Goal: Task Accomplishment & Management: Use online tool/utility

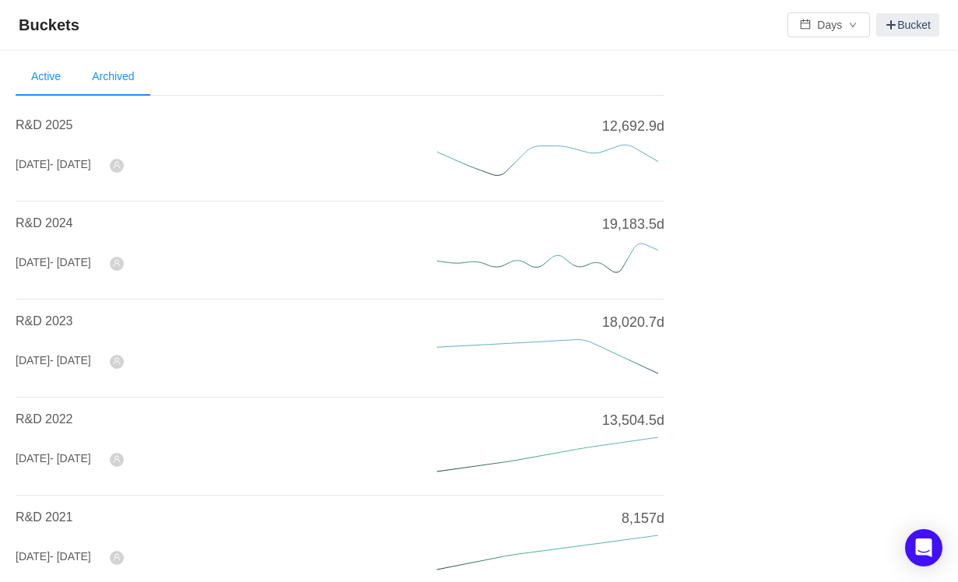
click at [126, 80] on li "Archived" at bounding box center [112, 76] width 73 height 37
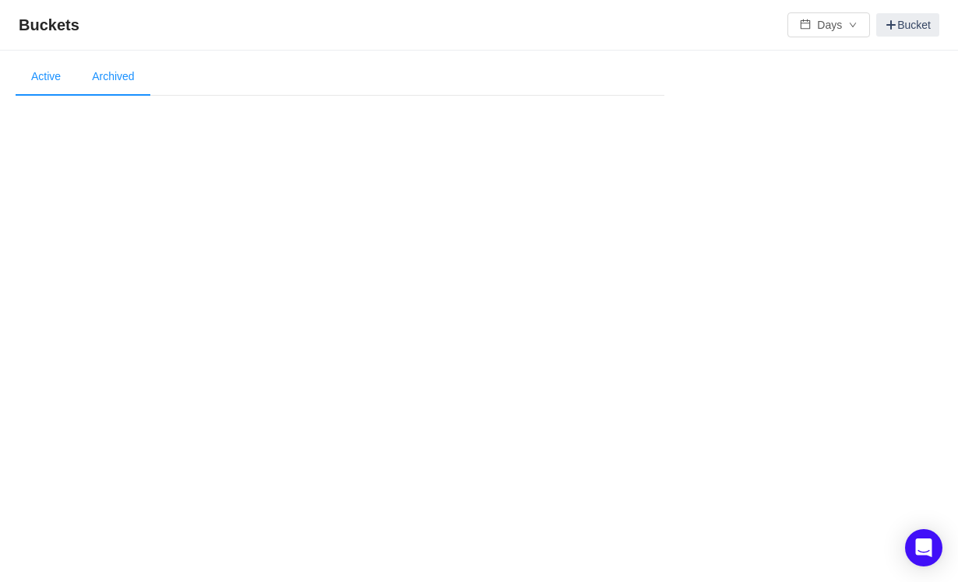
click at [46, 82] on li "Active" at bounding box center [46, 76] width 61 height 37
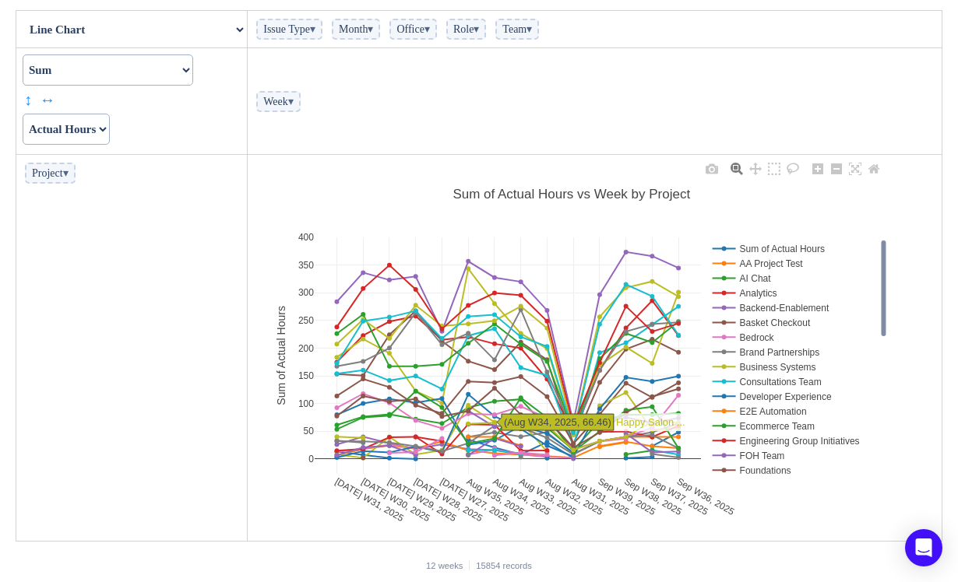
scroll to position [144, 0]
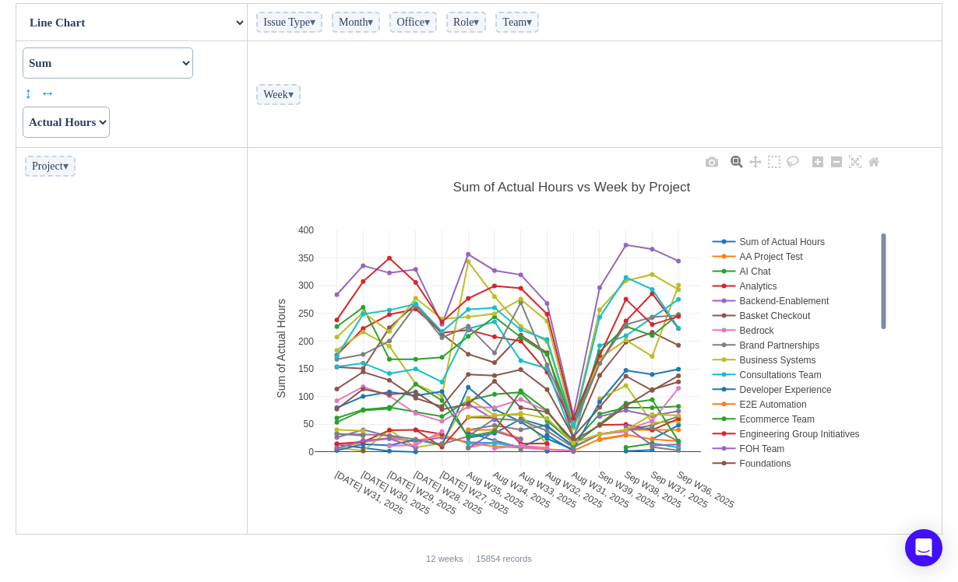
click at [721, 373] on rect at bounding box center [792, 374] width 168 height 15
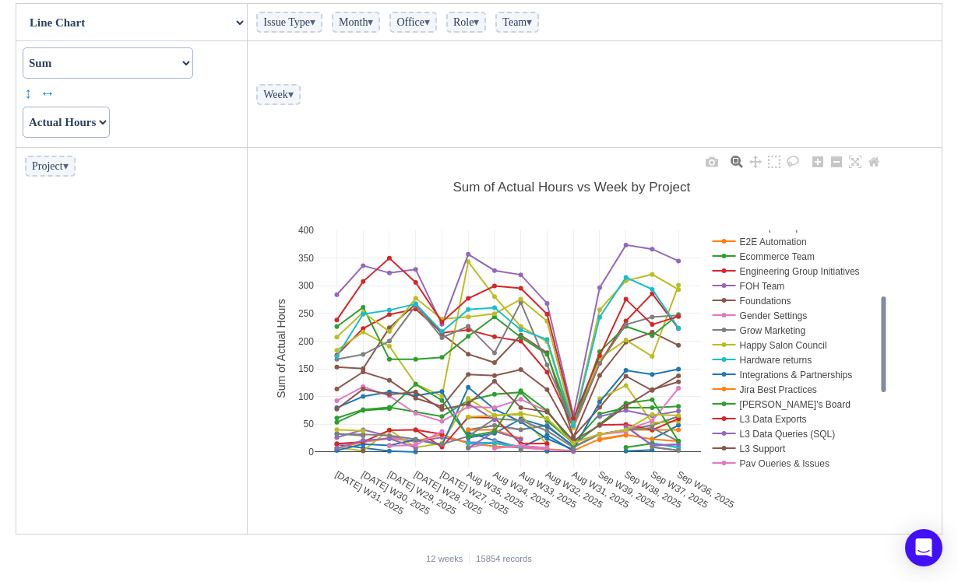
scroll to position [0, 0]
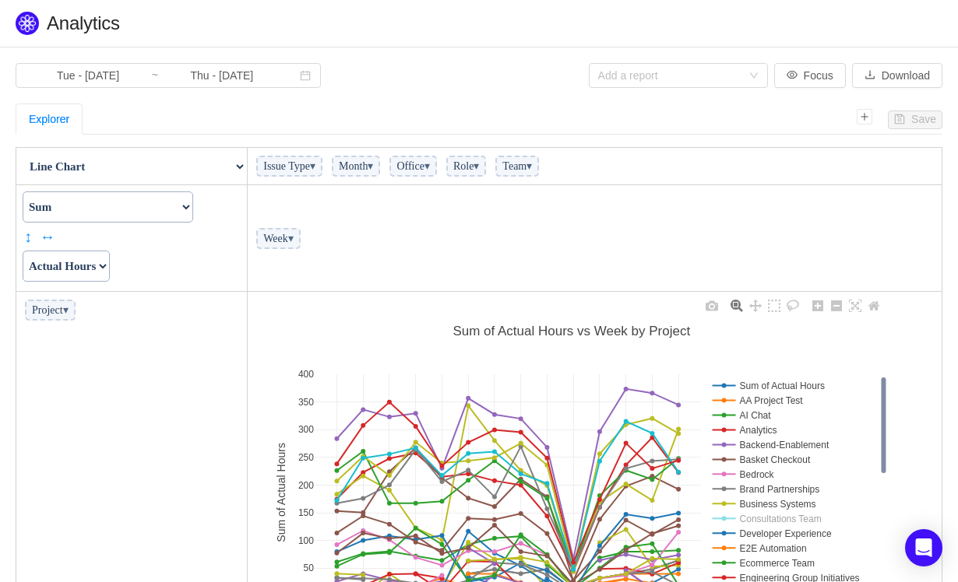
click at [754, 525] on rect at bounding box center [792, 518] width 168 height 15
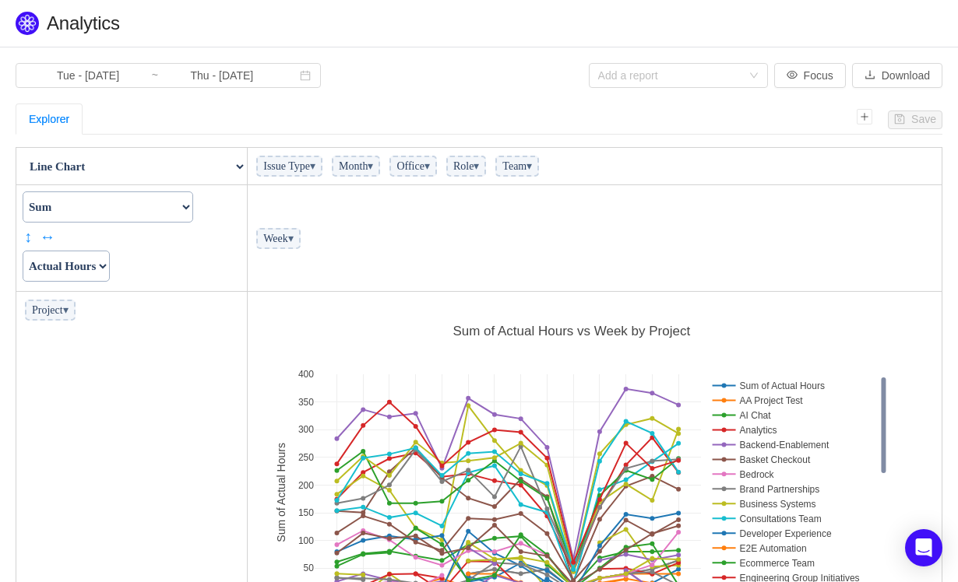
click at [301, 173] on span "Issue Type ▾" at bounding box center [289, 166] width 66 height 21
click at [307, 167] on span "Issue Type ▾" at bounding box center [289, 166] width 66 height 21
click at [322, 160] on span "Issue Type ▾" at bounding box center [289, 166] width 66 height 21
click at [126, 206] on select "Count Count Unique Values List Unique Values Sum Integer Sum Average Median Sam…" at bounding box center [108, 207] width 170 height 31
click at [23, 192] on select "Count Count Unique Values List Unique Values Sum Integer Sum Average Median Sam…" at bounding box center [108, 207] width 170 height 31
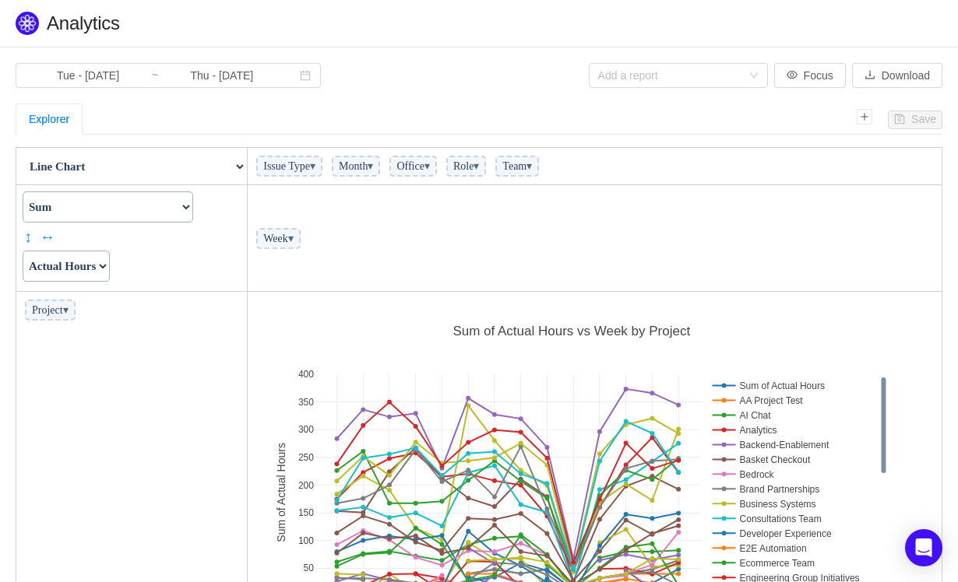
click at [61, 308] on span "Project ▾" at bounding box center [50, 310] width 51 height 21
click at [62, 315] on span "Project ▾" at bounding box center [50, 310] width 51 height 21
click at [69, 314] on span "▾" at bounding box center [65, 310] width 5 height 12
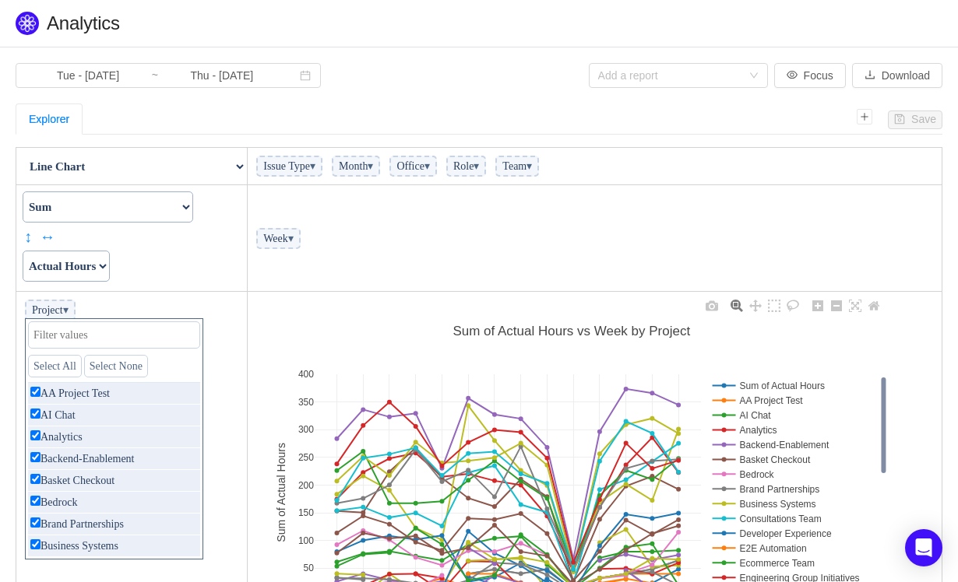
click at [361, 346] on div "Jul W31, 2025 Jul W30, 2025 Jul W29, 2025 Jul W28, 2025 Jul W27, 2025 Aug W35, …" at bounding box center [571, 485] width 638 height 377
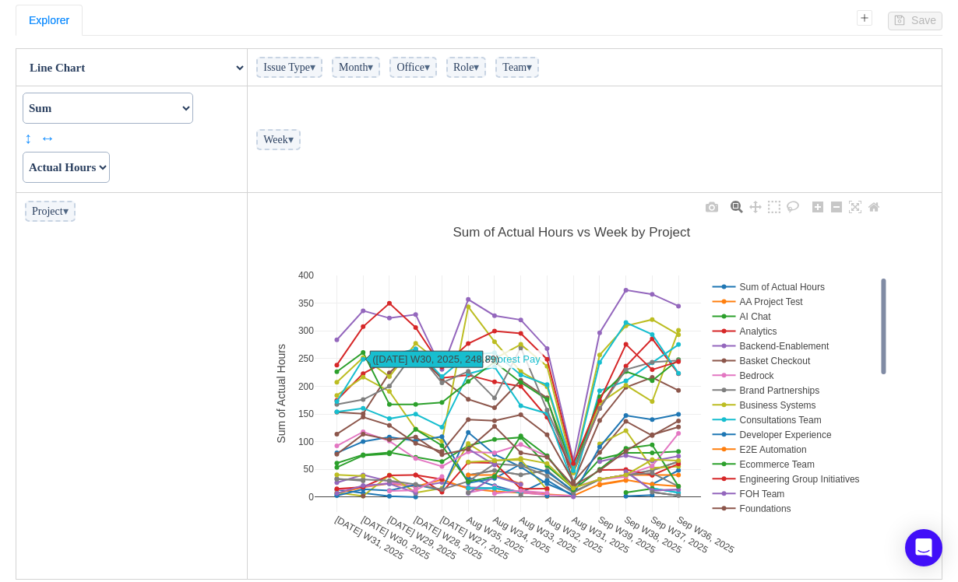
scroll to position [144, 0]
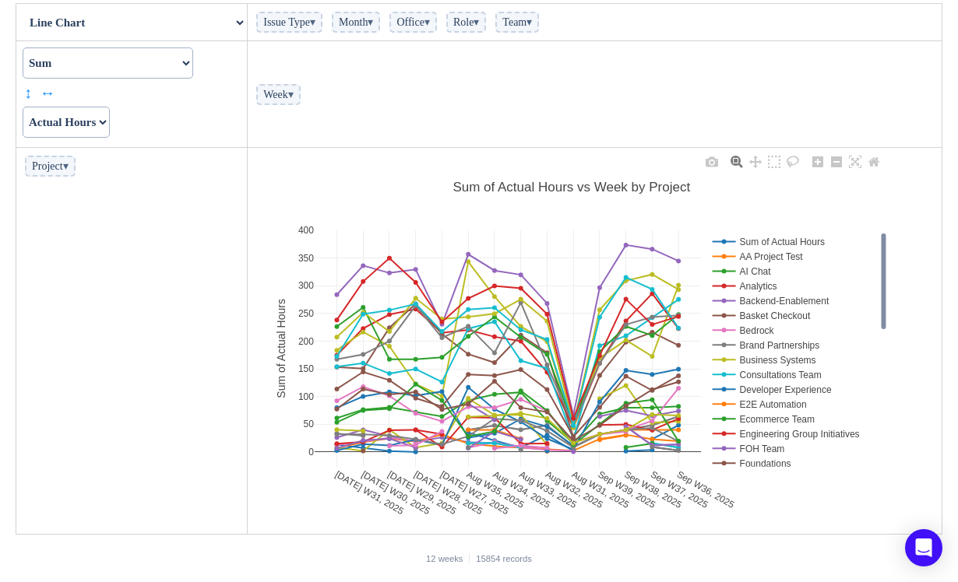
click at [726, 245] on rect at bounding box center [792, 241] width 168 height 15
click at [726, 255] on rect at bounding box center [792, 256] width 168 height 15
click at [727, 271] on rect at bounding box center [792, 271] width 168 height 15
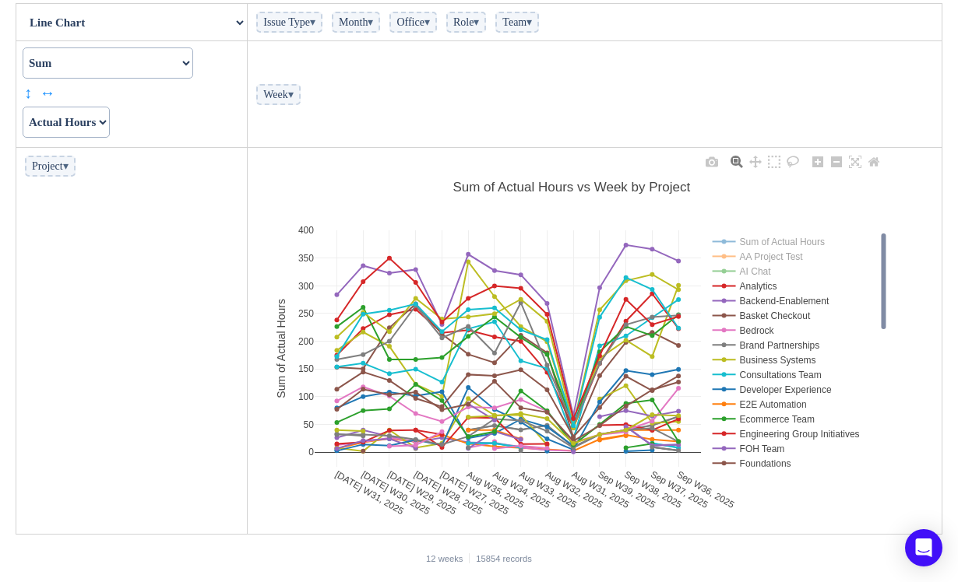
click at [729, 286] on rect at bounding box center [792, 286] width 168 height 15
click at [729, 298] on rect at bounding box center [792, 300] width 168 height 15
click at [732, 314] on rect at bounding box center [792, 315] width 168 height 15
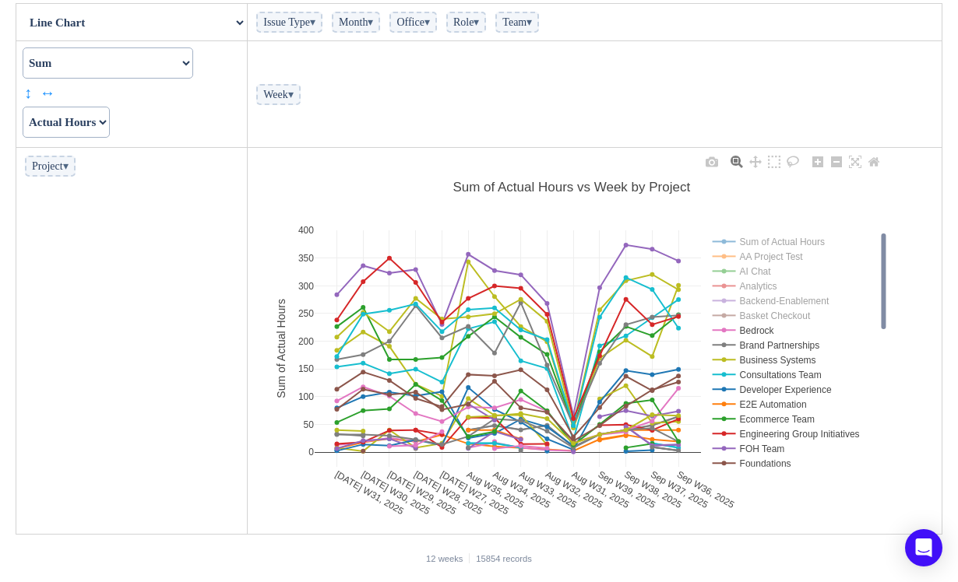
drag, startPoint x: 732, startPoint y: 329, endPoint x: 734, endPoint y: 339, distance: 9.6
click at [732, 329] on rect at bounding box center [792, 330] width 168 height 15
click at [734, 343] on rect at bounding box center [792, 345] width 168 height 15
click at [732, 358] on rect at bounding box center [792, 360] width 168 height 15
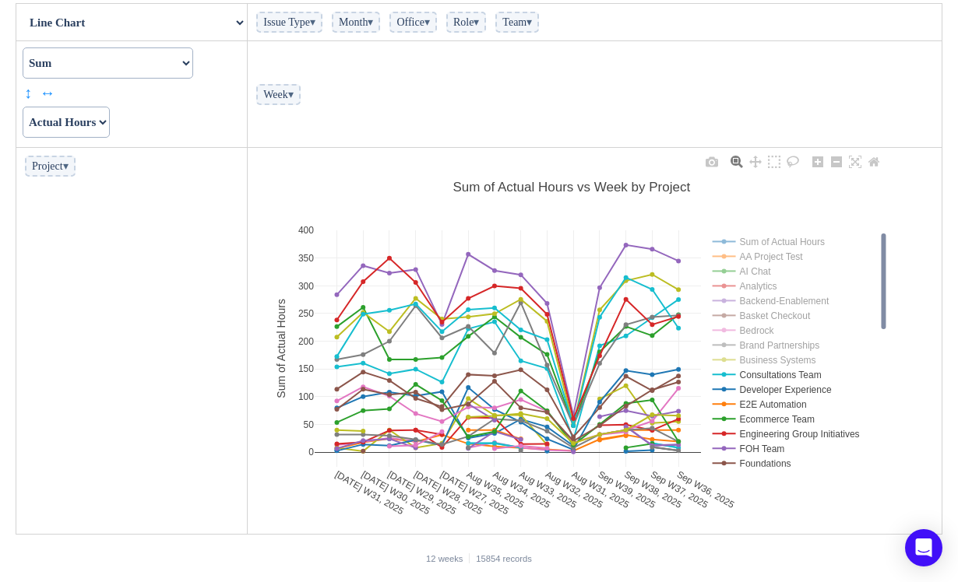
click at [731, 390] on rect at bounding box center [792, 389] width 168 height 15
click at [729, 403] on rect at bounding box center [792, 404] width 168 height 15
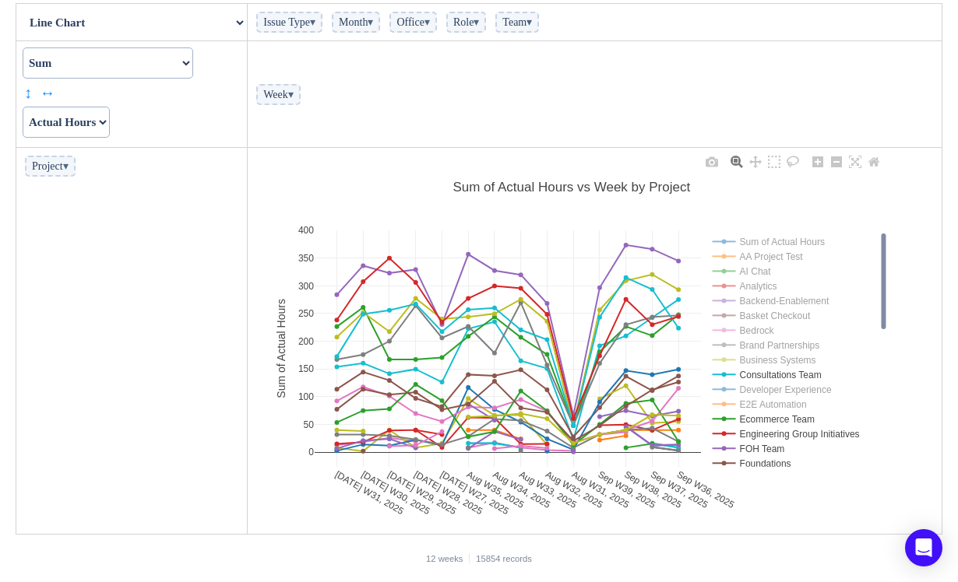
click at [728, 435] on rect at bounding box center [792, 434] width 168 height 15
click at [730, 448] on rect at bounding box center [792, 448] width 168 height 15
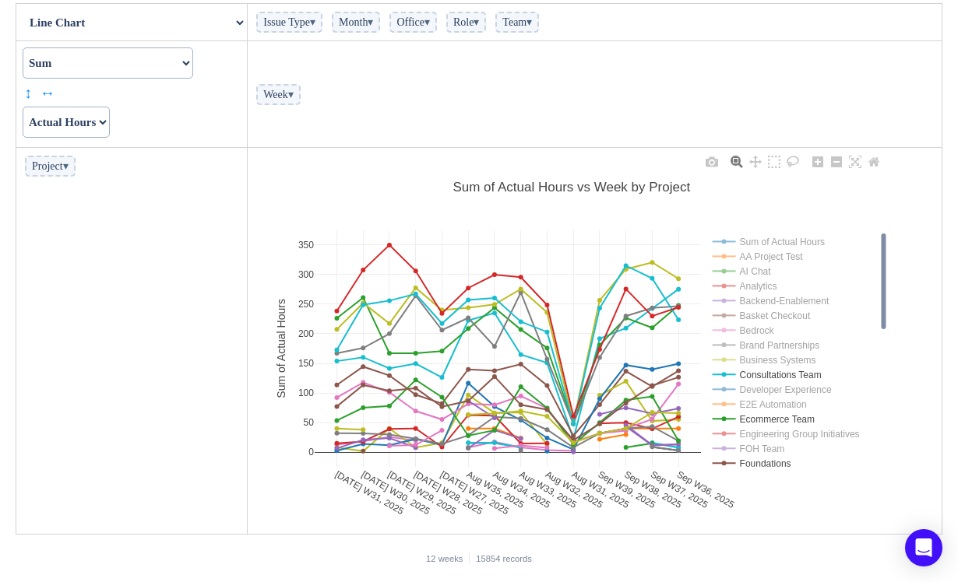
click at [732, 462] on rect at bounding box center [792, 463] width 168 height 15
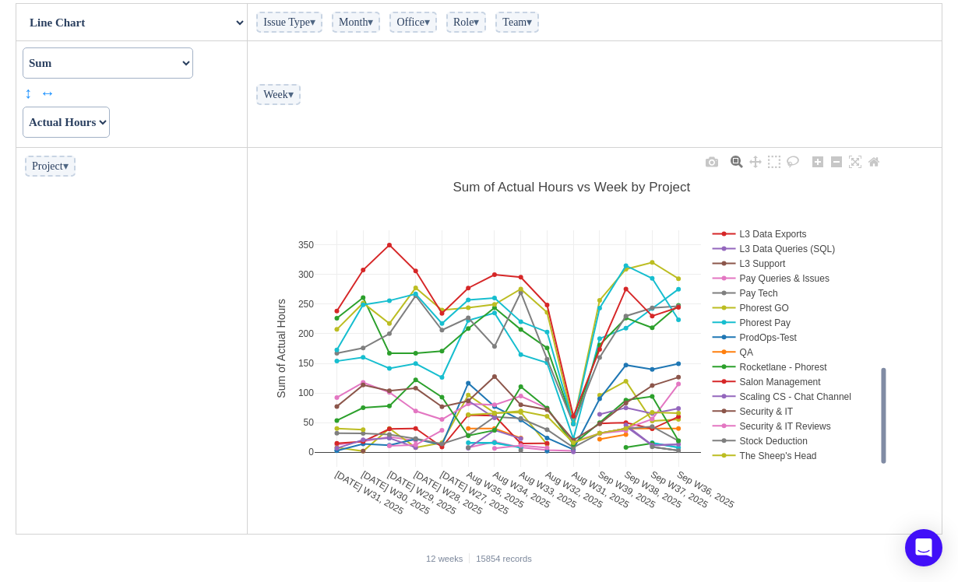
click at [722, 455] on rect at bounding box center [792, 455] width 168 height 15
click at [726, 441] on rect at bounding box center [792, 441] width 168 height 15
click at [730, 427] on rect at bounding box center [792, 426] width 168 height 15
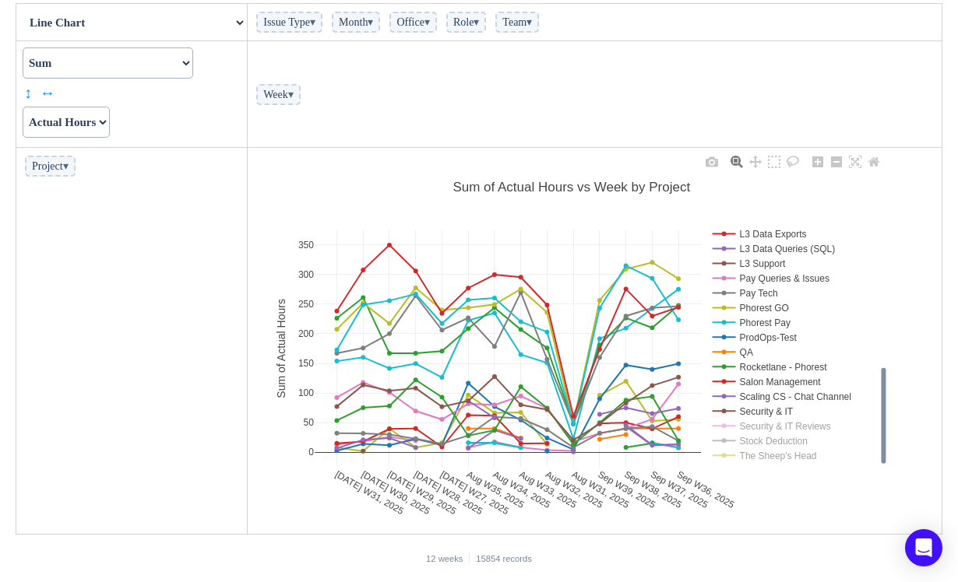
click at [727, 411] on rect at bounding box center [792, 411] width 168 height 15
click at [731, 396] on rect at bounding box center [792, 396] width 168 height 15
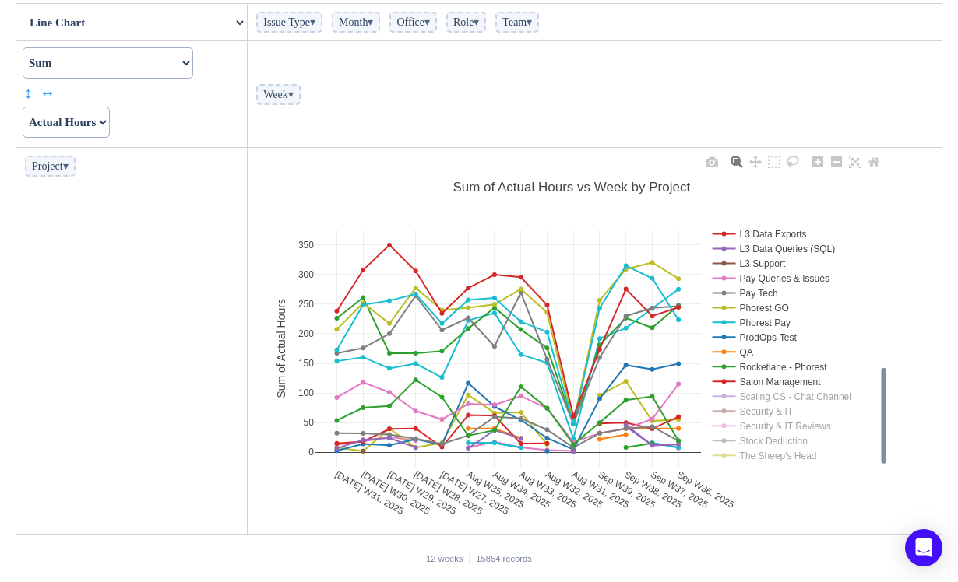
click at [719, 381] on rect at bounding box center [792, 381] width 168 height 15
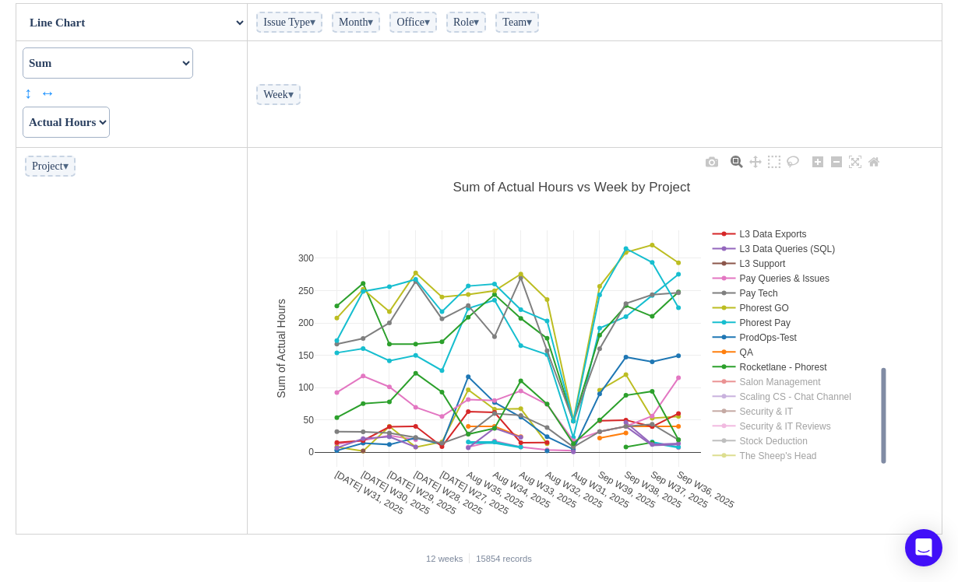
click at [728, 366] on rect at bounding box center [792, 367] width 168 height 15
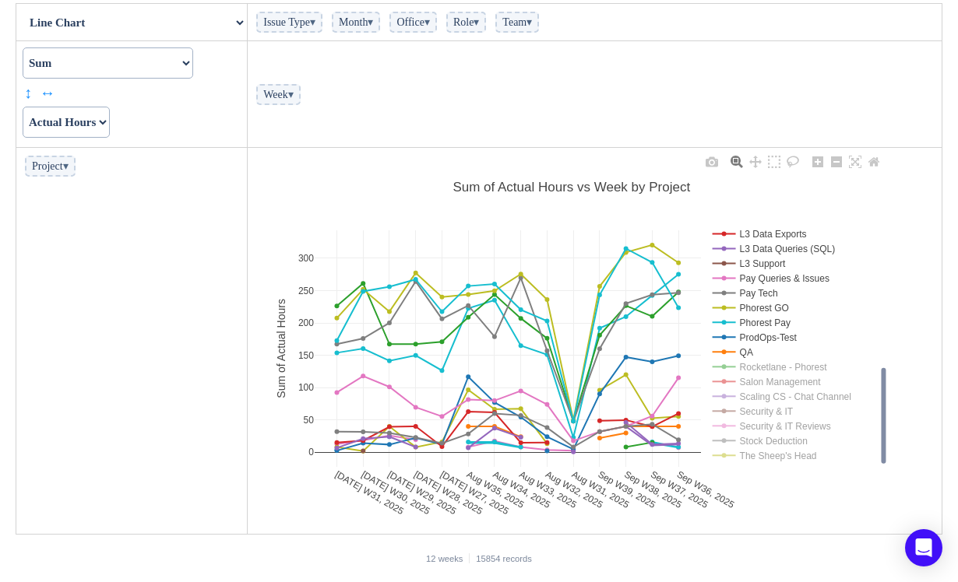
click at [729, 354] on rect at bounding box center [792, 352] width 168 height 15
click at [729, 336] on rect at bounding box center [792, 337] width 168 height 15
click at [725, 322] on rect at bounding box center [792, 322] width 168 height 15
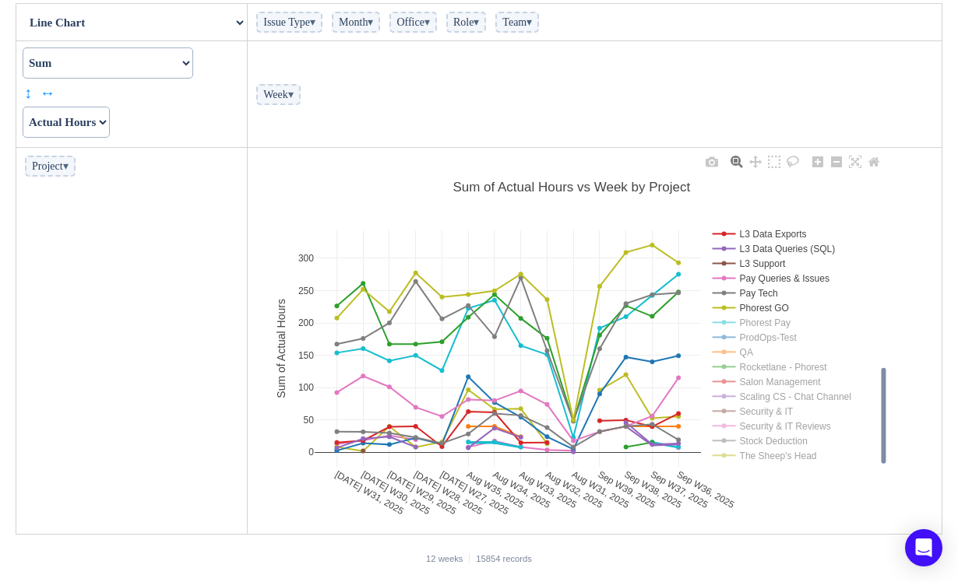
click at [726, 307] on rect at bounding box center [792, 307] width 168 height 15
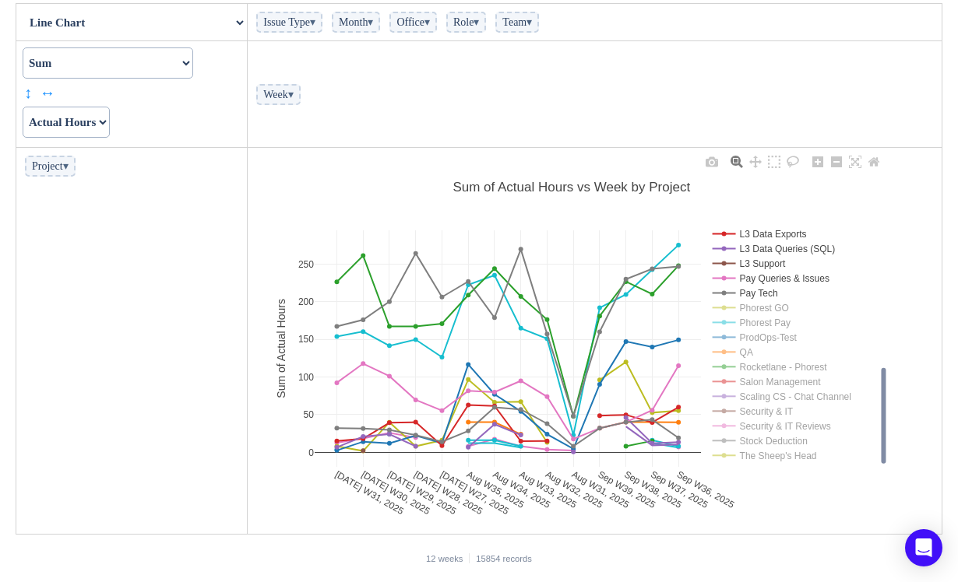
click at [722, 296] on rect at bounding box center [792, 293] width 168 height 15
drag, startPoint x: 723, startPoint y: 276, endPoint x: 724, endPoint y: 268, distance: 7.8
click at [722, 276] on rect at bounding box center [792, 278] width 168 height 15
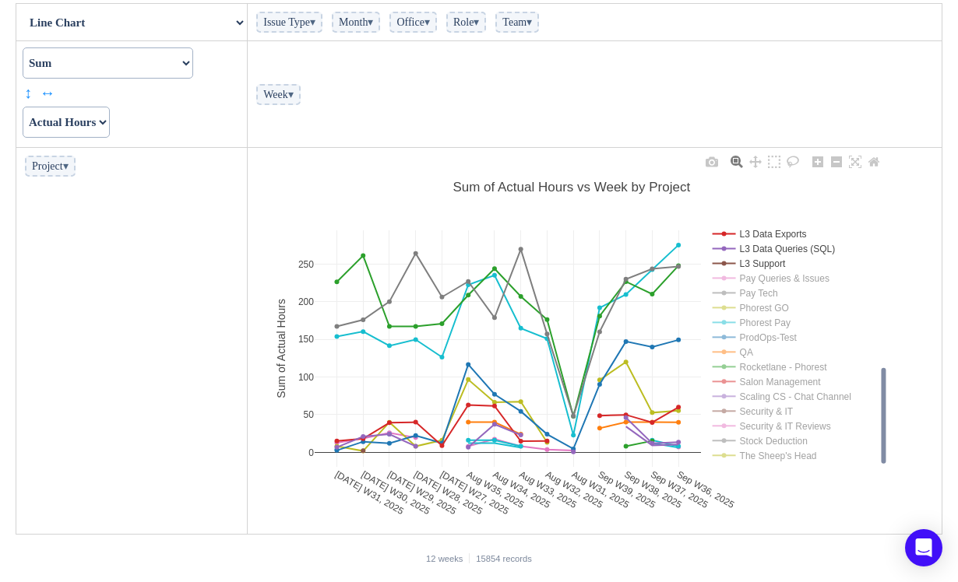
drag, startPoint x: 724, startPoint y: 262, endPoint x: 720, endPoint y: 251, distance: 10.8
click at [723, 262] on rect at bounding box center [792, 263] width 168 height 15
click at [723, 248] on rect at bounding box center [792, 248] width 168 height 15
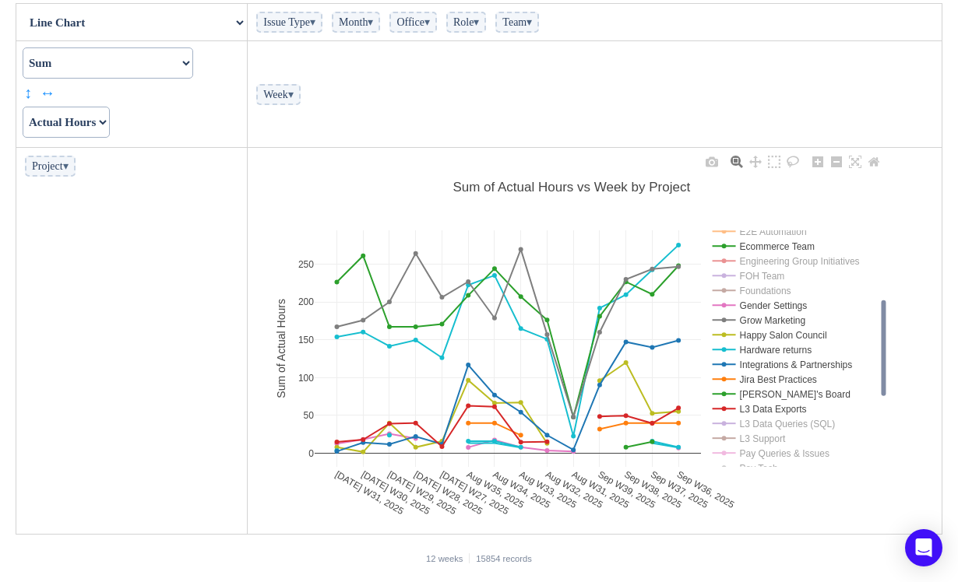
click at [726, 406] on rect at bounding box center [792, 409] width 168 height 15
click at [728, 393] on rect at bounding box center [792, 394] width 168 height 15
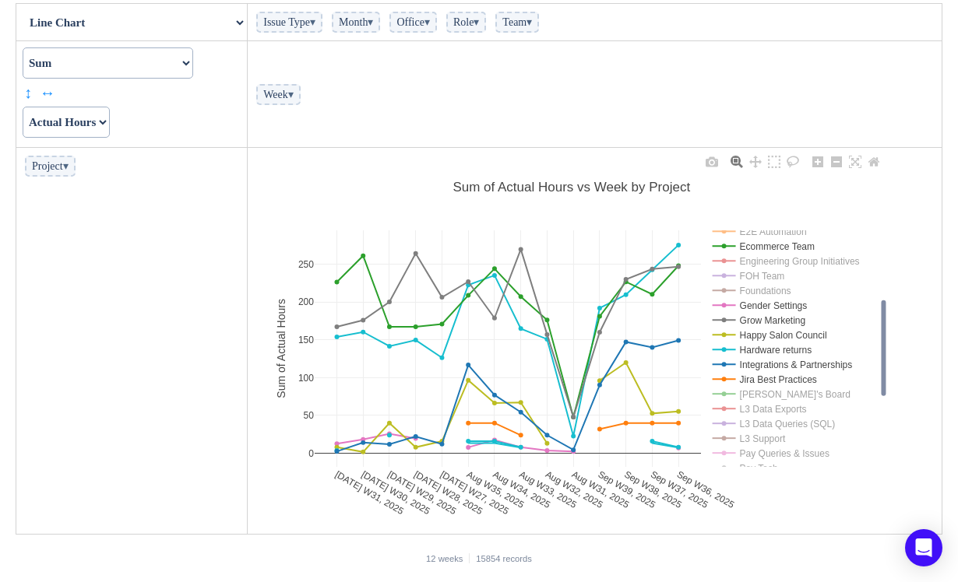
click at [729, 378] on rect at bounding box center [792, 379] width 168 height 15
drag, startPoint x: 726, startPoint y: 362, endPoint x: 725, endPoint y: 353, distance: 8.6
click at [726, 362] on rect at bounding box center [792, 364] width 168 height 15
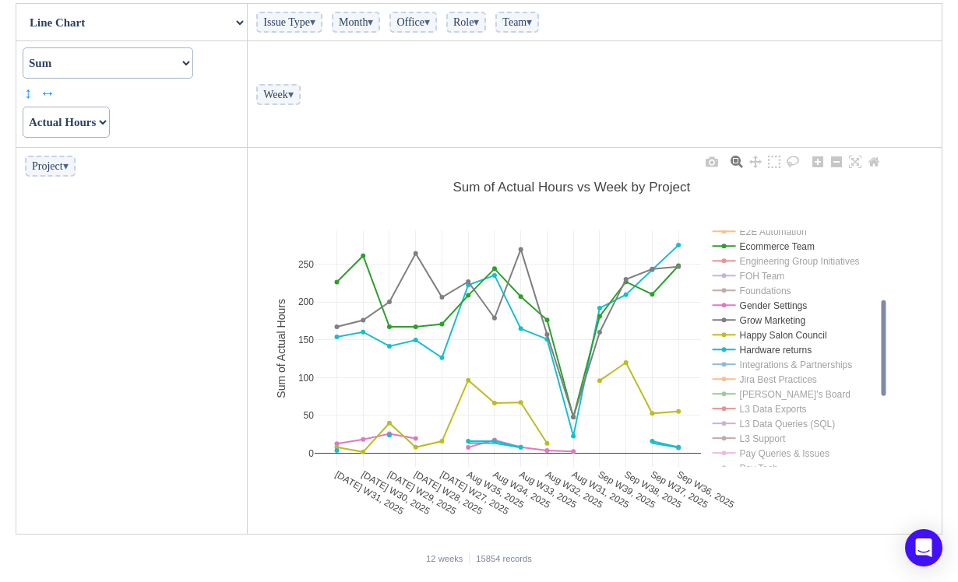
click at [728, 349] on rect at bounding box center [792, 350] width 168 height 15
click at [726, 333] on rect at bounding box center [792, 335] width 168 height 15
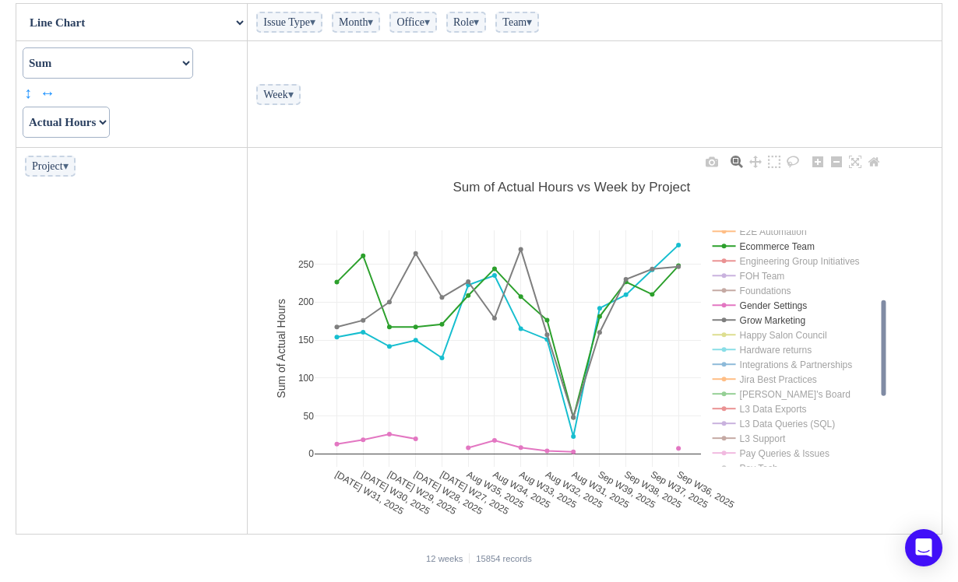
click at [725, 318] on rect at bounding box center [792, 320] width 168 height 15
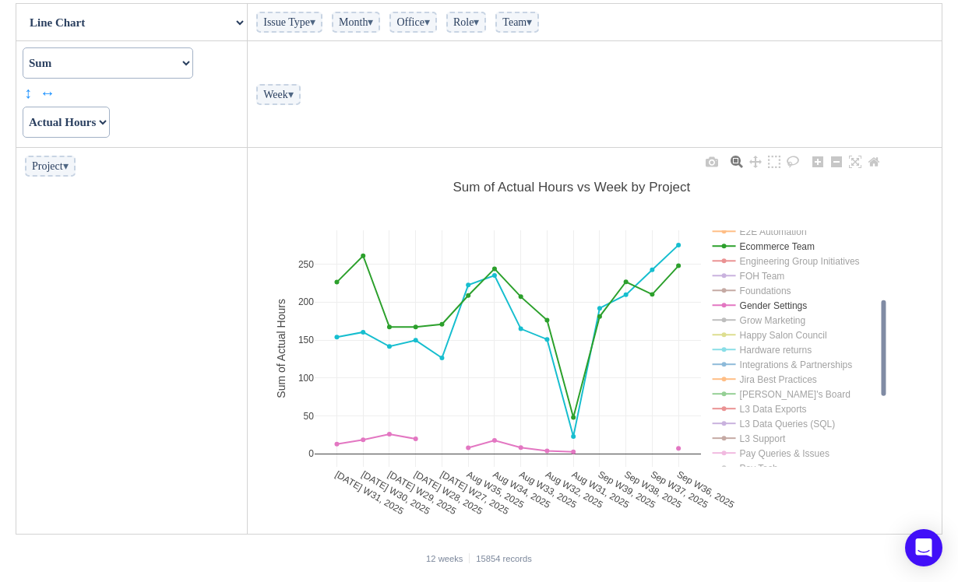
click at [726, 303] on rect at bounding box center [792, 305] width 168 height 15
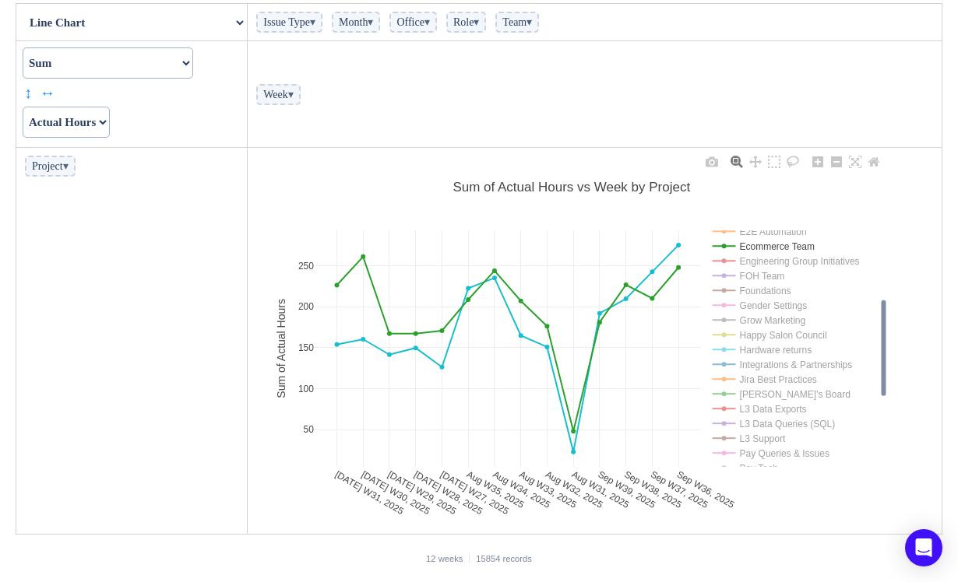
click at [739, 244] on rect at bounding box center [792, 246] width 168 height 15
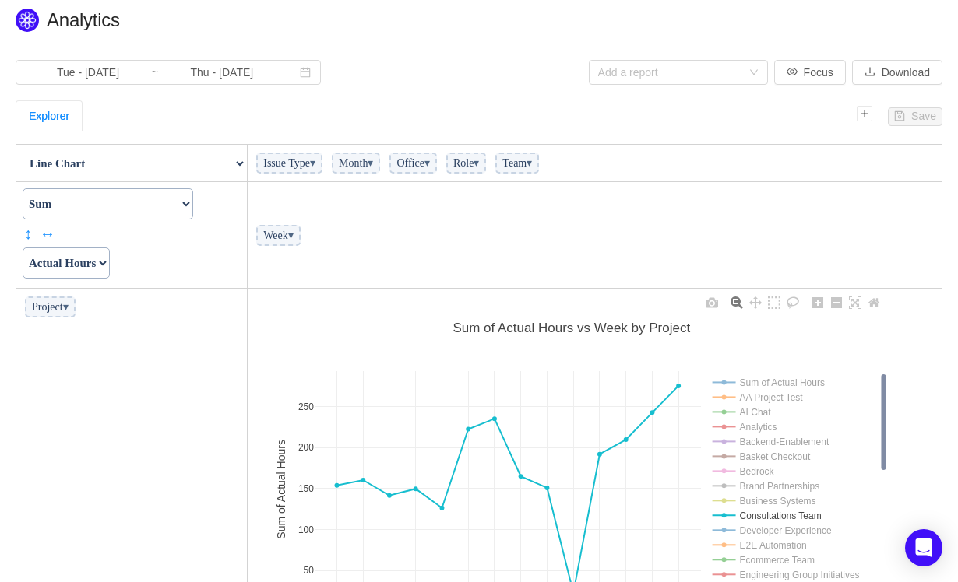
scroll to position [0, 0]
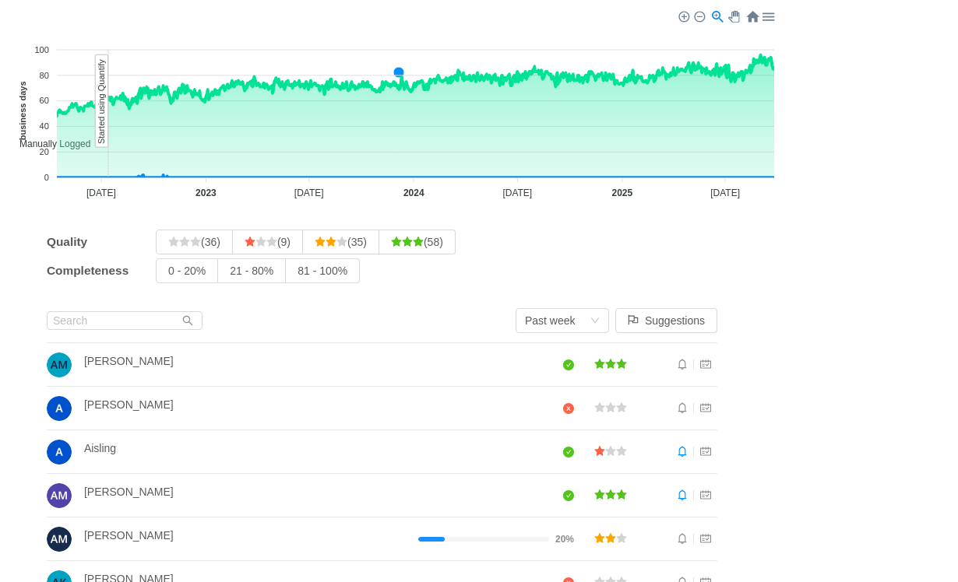
scroll to position [305, 0]
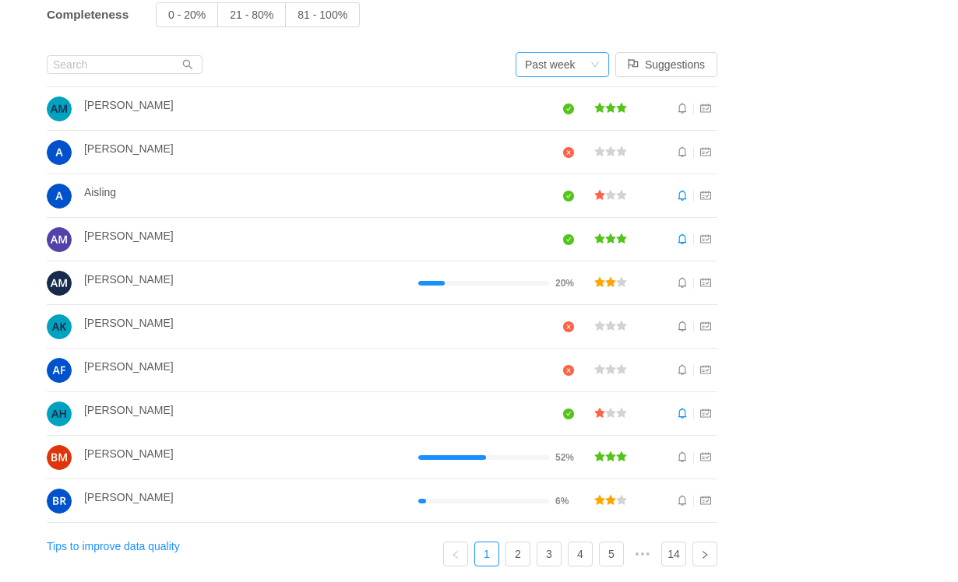
click at [575, 71] on div "Past week" at bounding box center [557, 64] width 65 height 23
click at [558, 120] on li "Past month" at bounding box center [558, 120] width 93 height 25
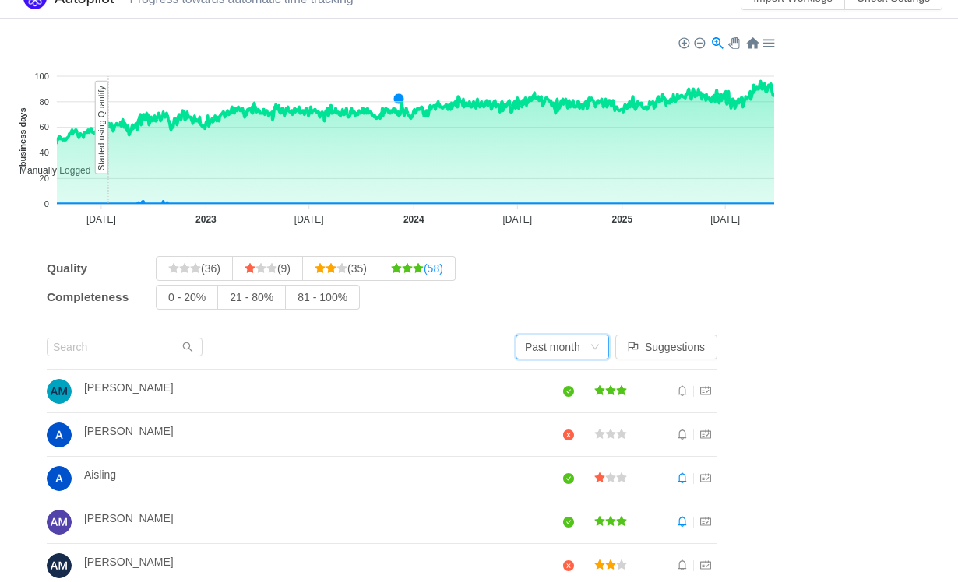
scroll to position [0, 0]
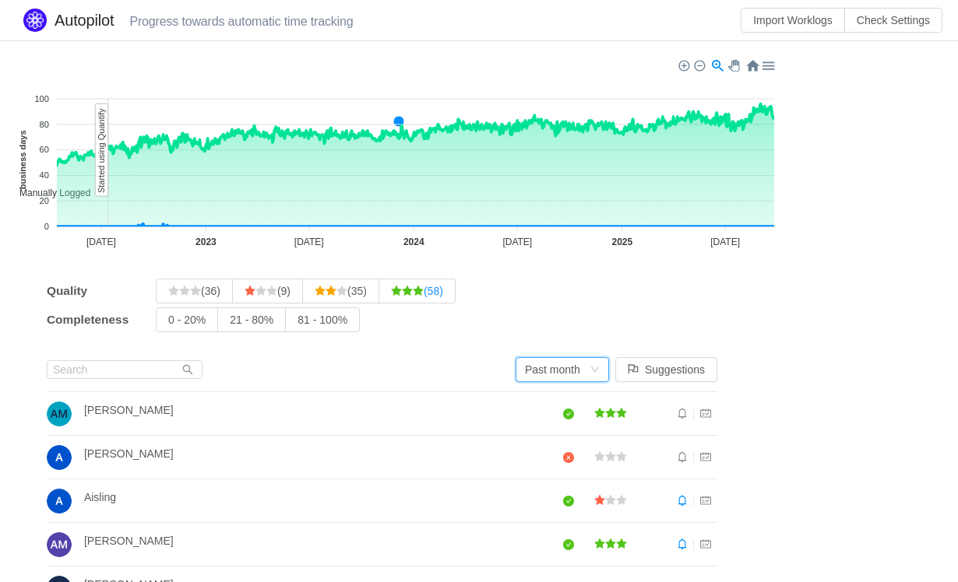
click at [413, 295] on icon "icon: star" at bounding box center [407, 291] width 11 height 11
click at [391, 295] on input "(58)" at bounding box center [391, 295] width 0 height 0
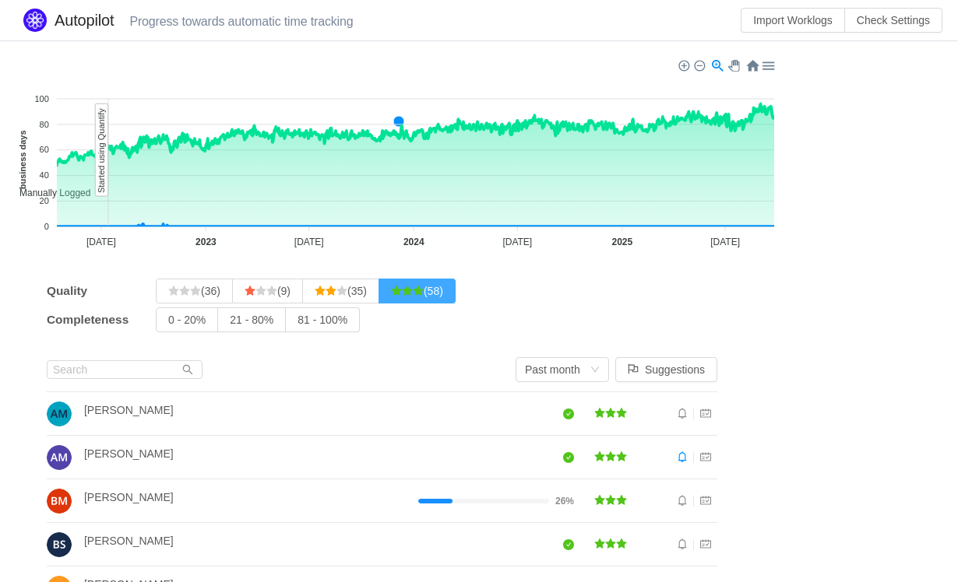
click at [438, 296] on span "(58)" at bounding box center [417, 291] width 52 height 12
click at [391, 295] on input "(58)" at bounding box center [391, 295] width 0 height 0
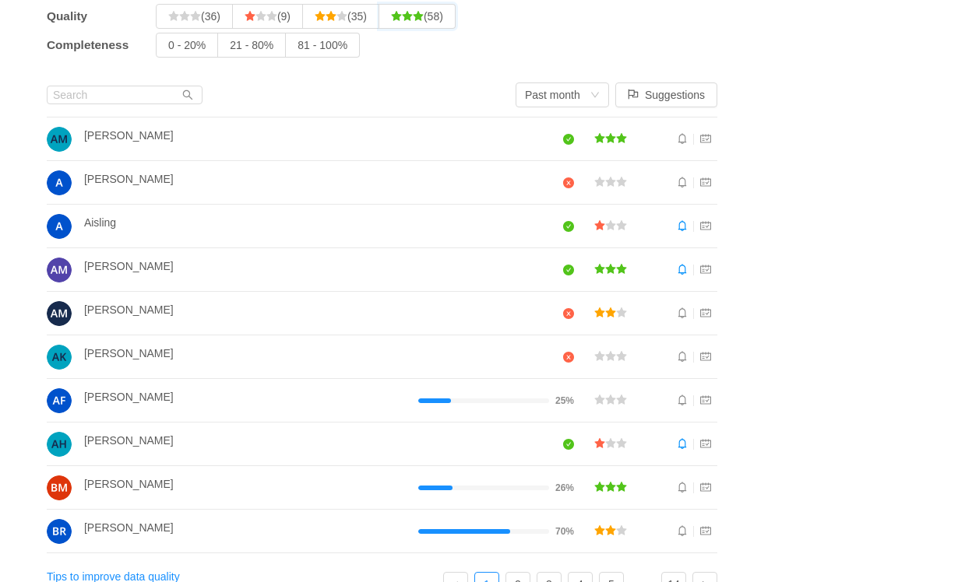
scroll to position [284, 0]
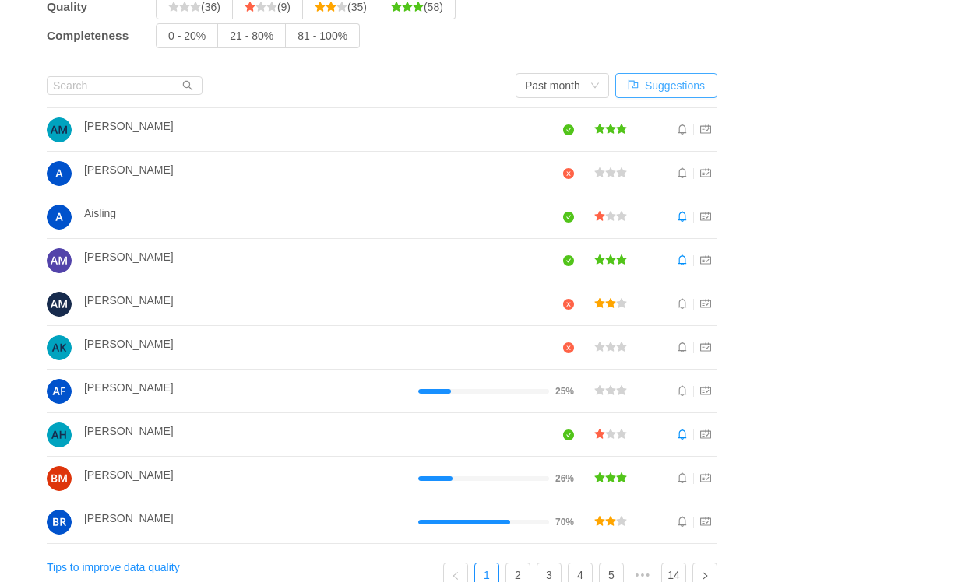
click at [662, 87] on button "Suggestions" at bounding box center [666, 85] width 102 height 25
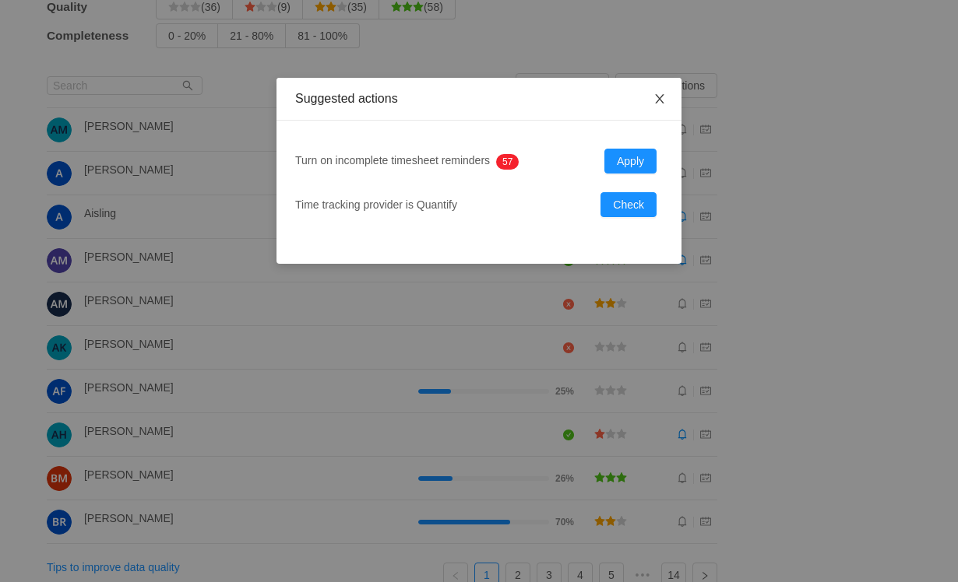
click at [665, 97] on icon "icon: close" at bounding box center [659, 99] width 12 height 12
